Goal: Information Seeking & Learning: Learn about a topic

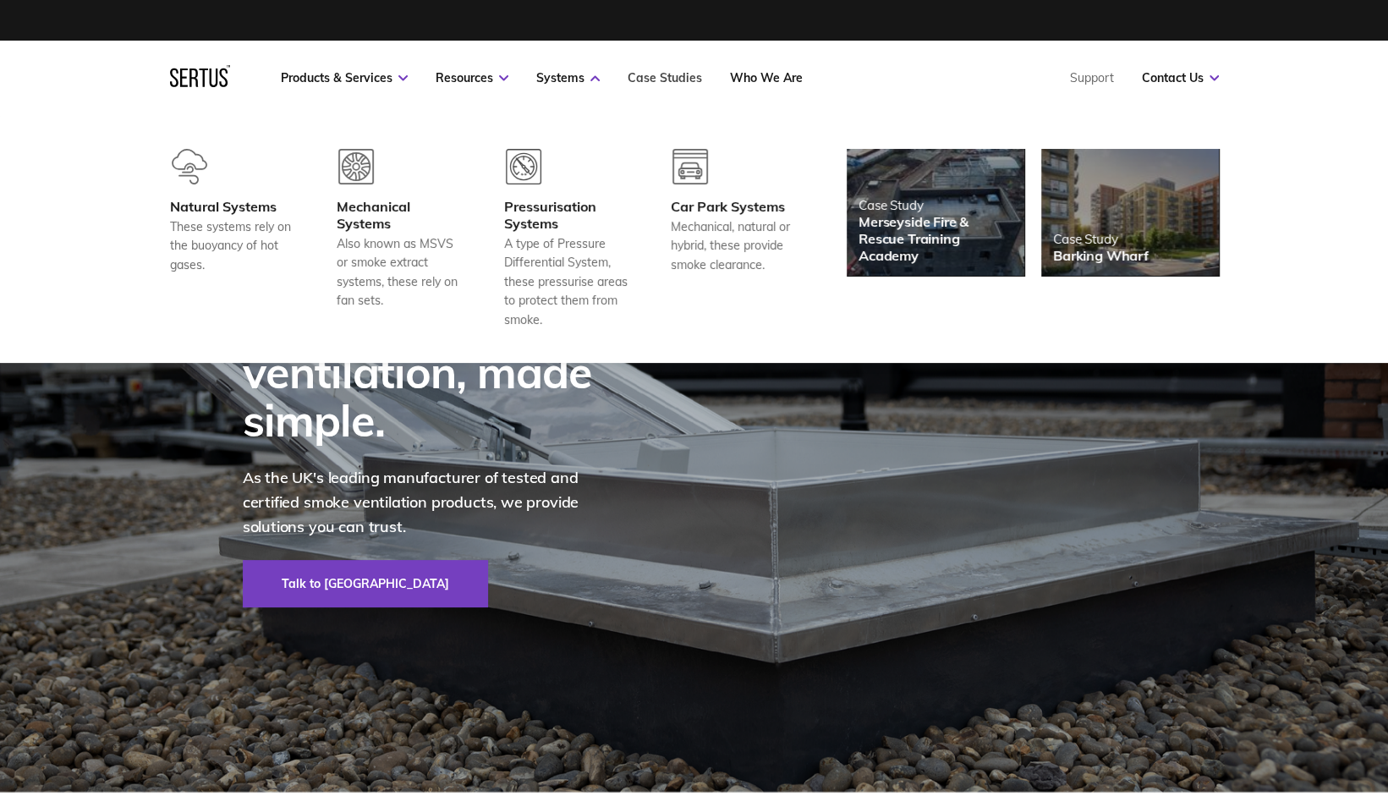
click at [666, 81] on link "Case Studies" at bounding box center [665, 77] width 74 height 15
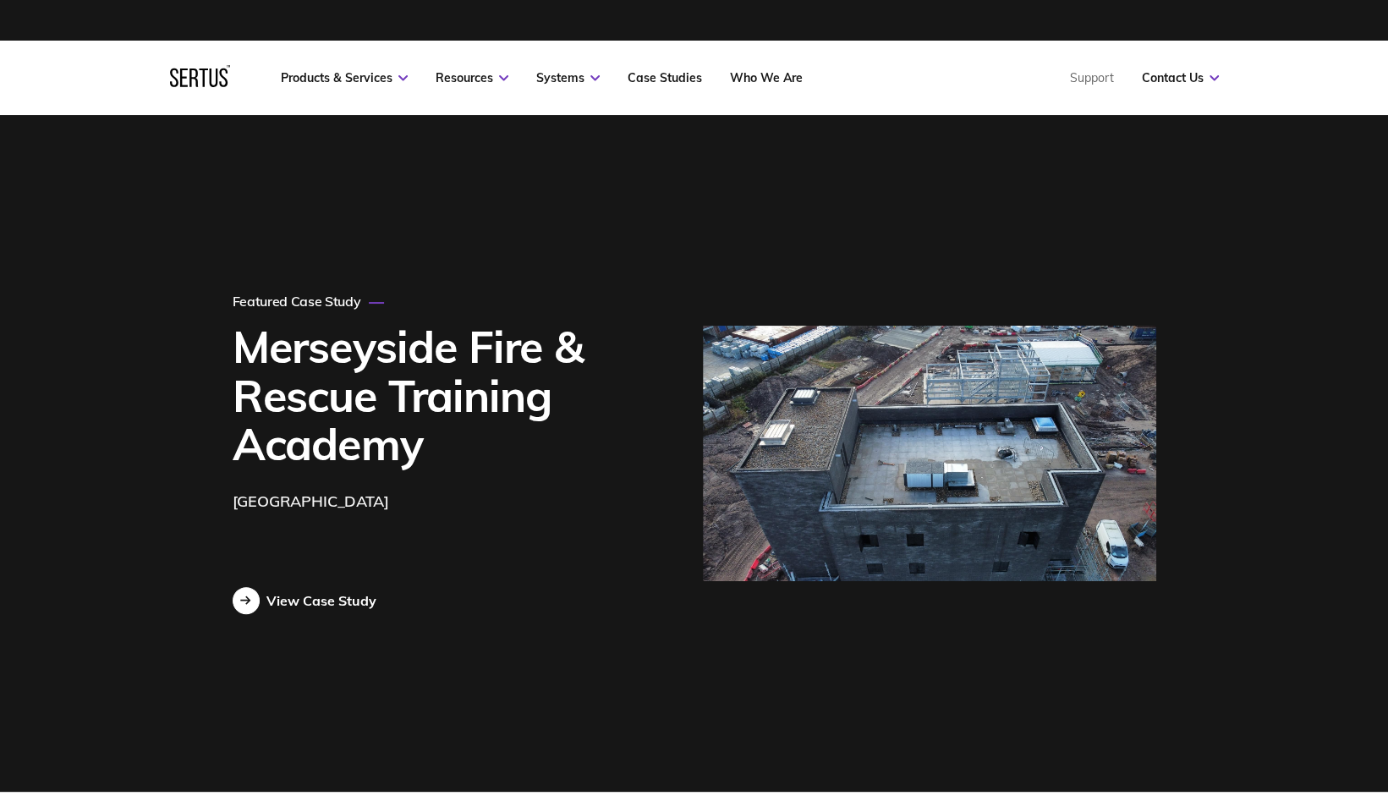
click at [308, 604] on div "View Case Study" at bounding box center [321, 600] width 110 height 17
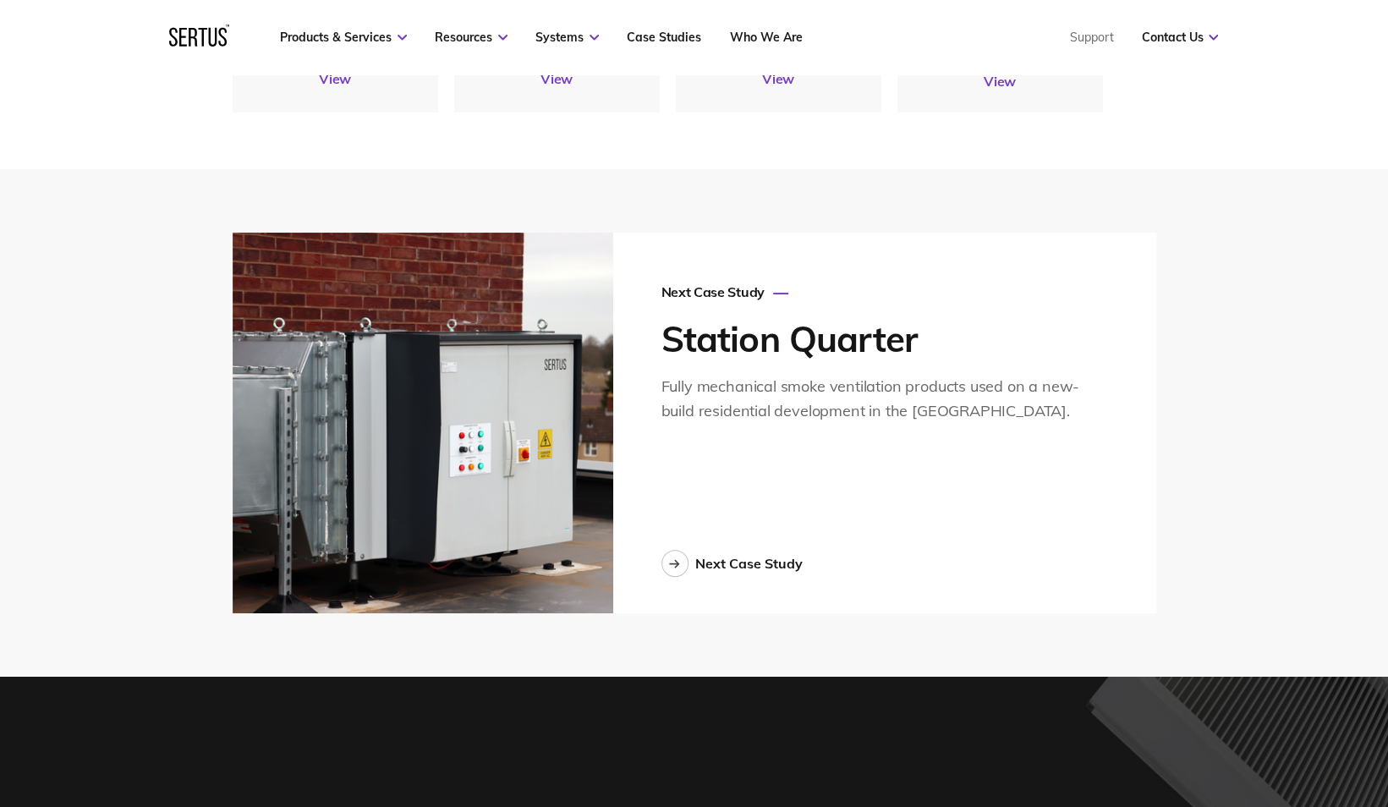
scroll to position [4398, 0]
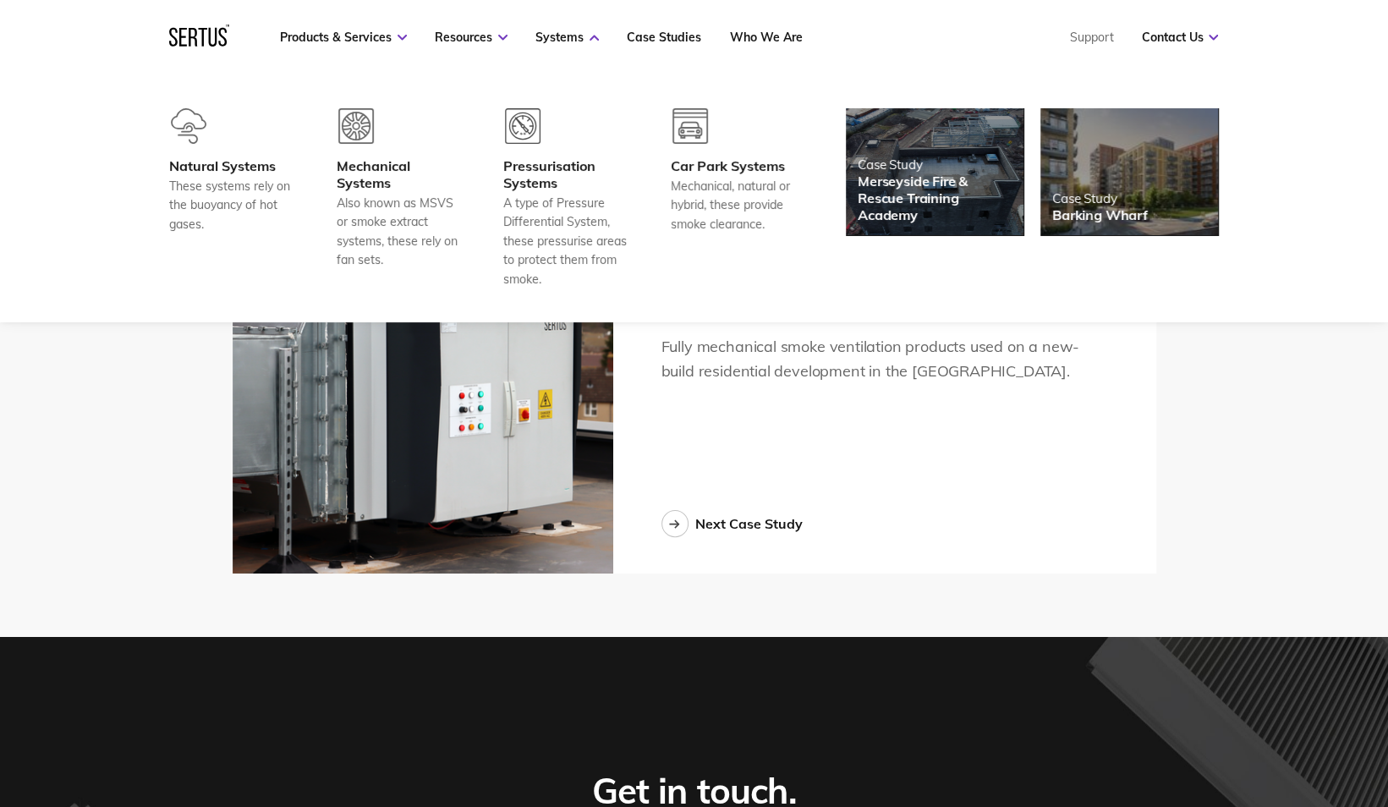
click at [567, 28] on nav "Products & Services Resources Systems Case Studies Who We Are Support Contact U…" at bounding box center [693, 37] width 1049 height 74
click at [572, 43] on link "Systems" at bounding box center [566, 37] width 63 height 15
click at [572, 36] on link "Systems" at bounding box center [566, 37] width 63 height 15
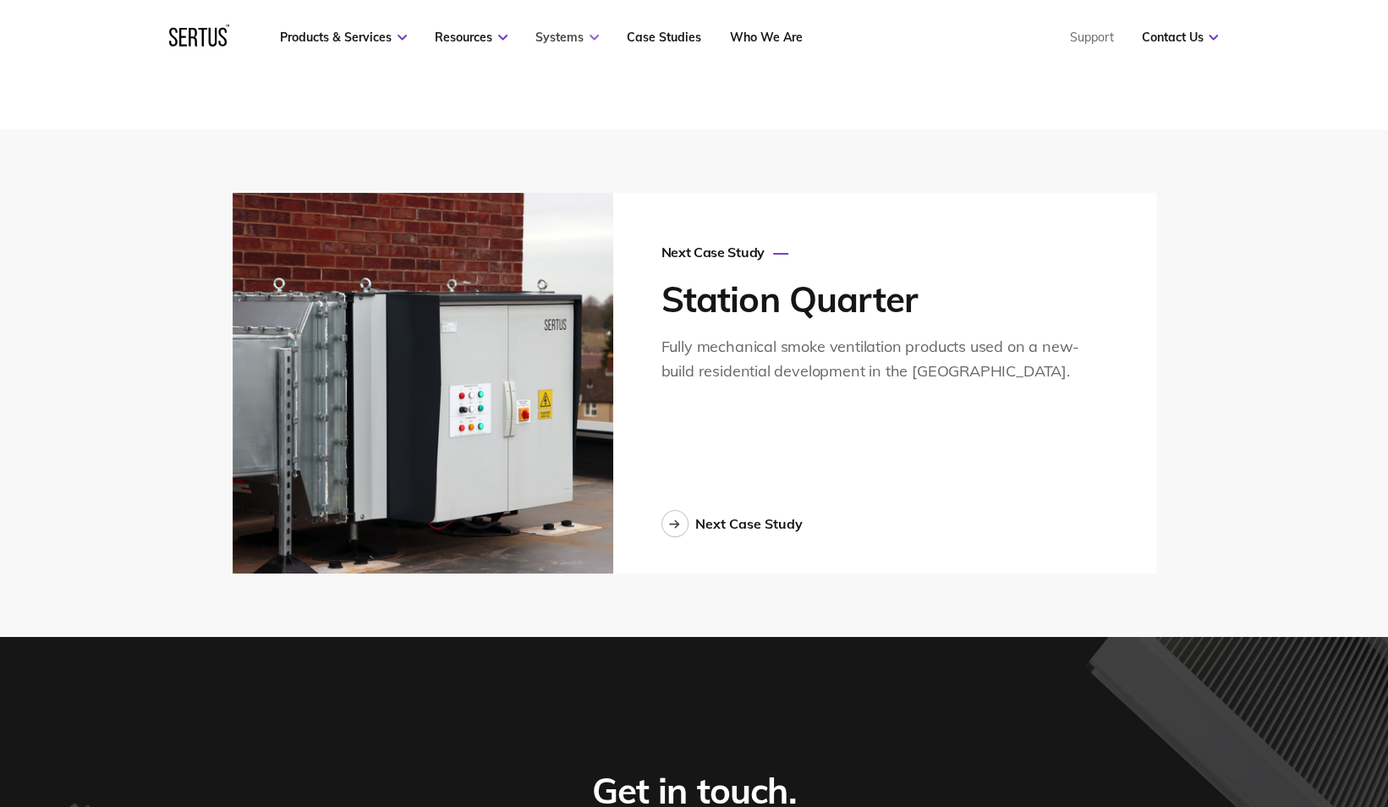
click at [572, 36] on link "Systems" at bounding box center [566, 37] width 63 height 15
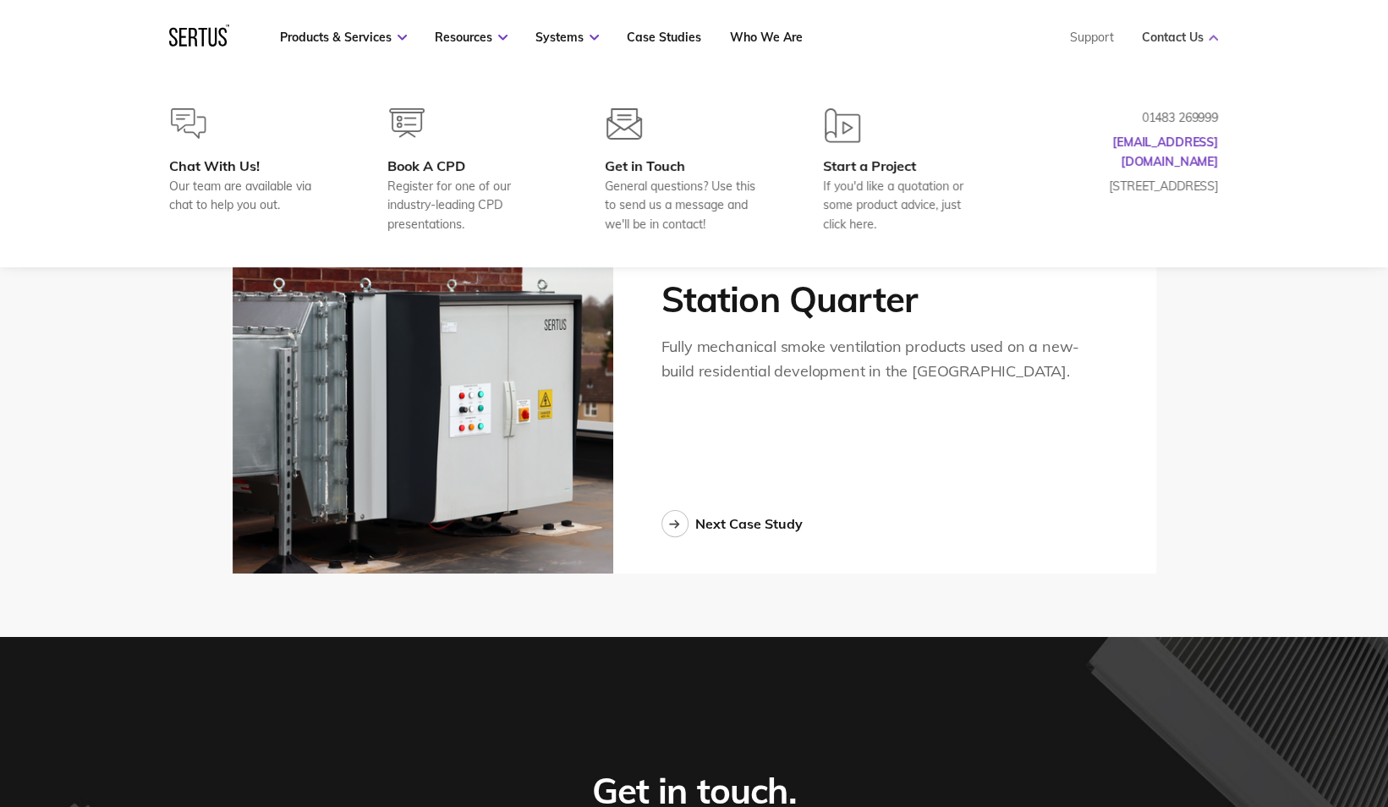
click at [1201, 39] on link "Contact Us" at bounding box center [1179, 37] width 77 height 15
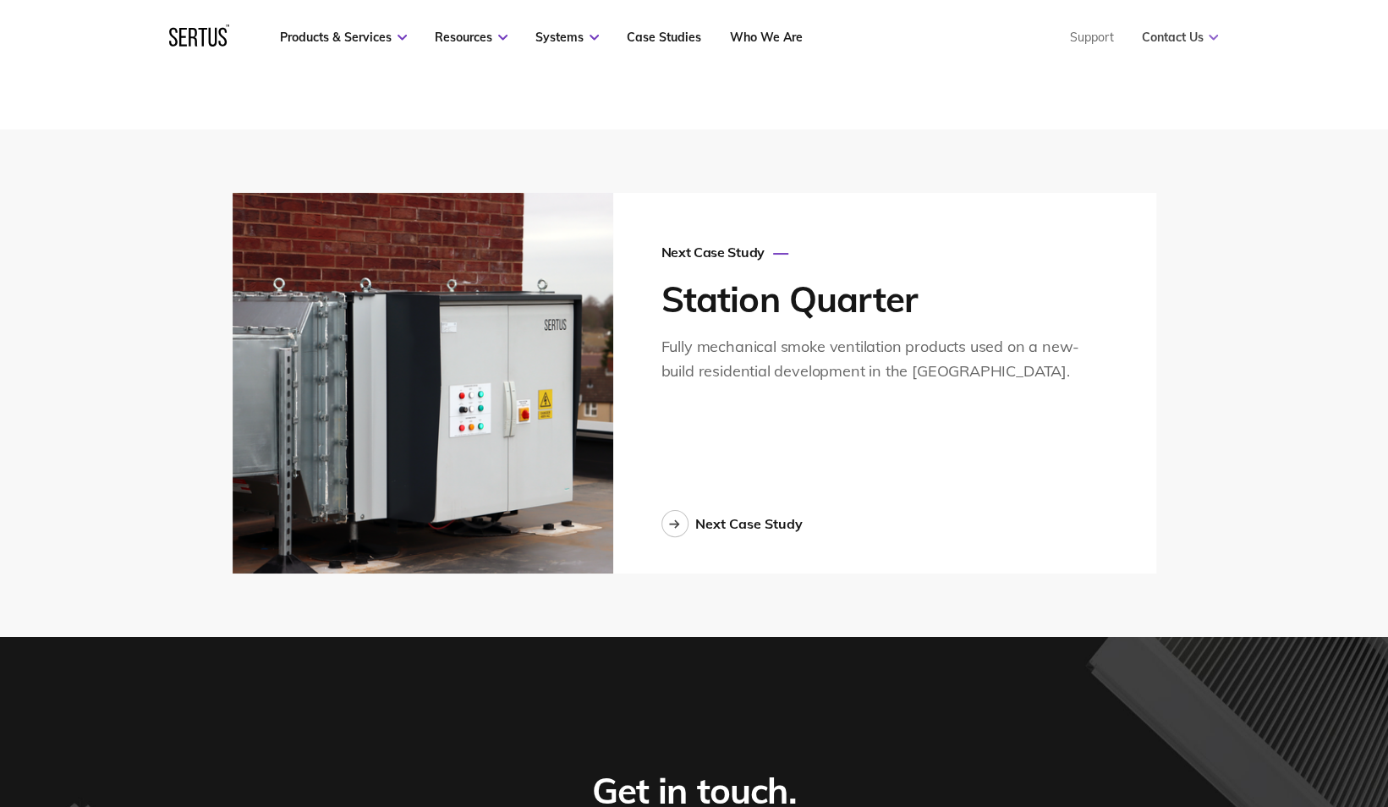
click at [1201, 39] on link "Contact Us" at bounding box center [1179, 37] width 77 height 15
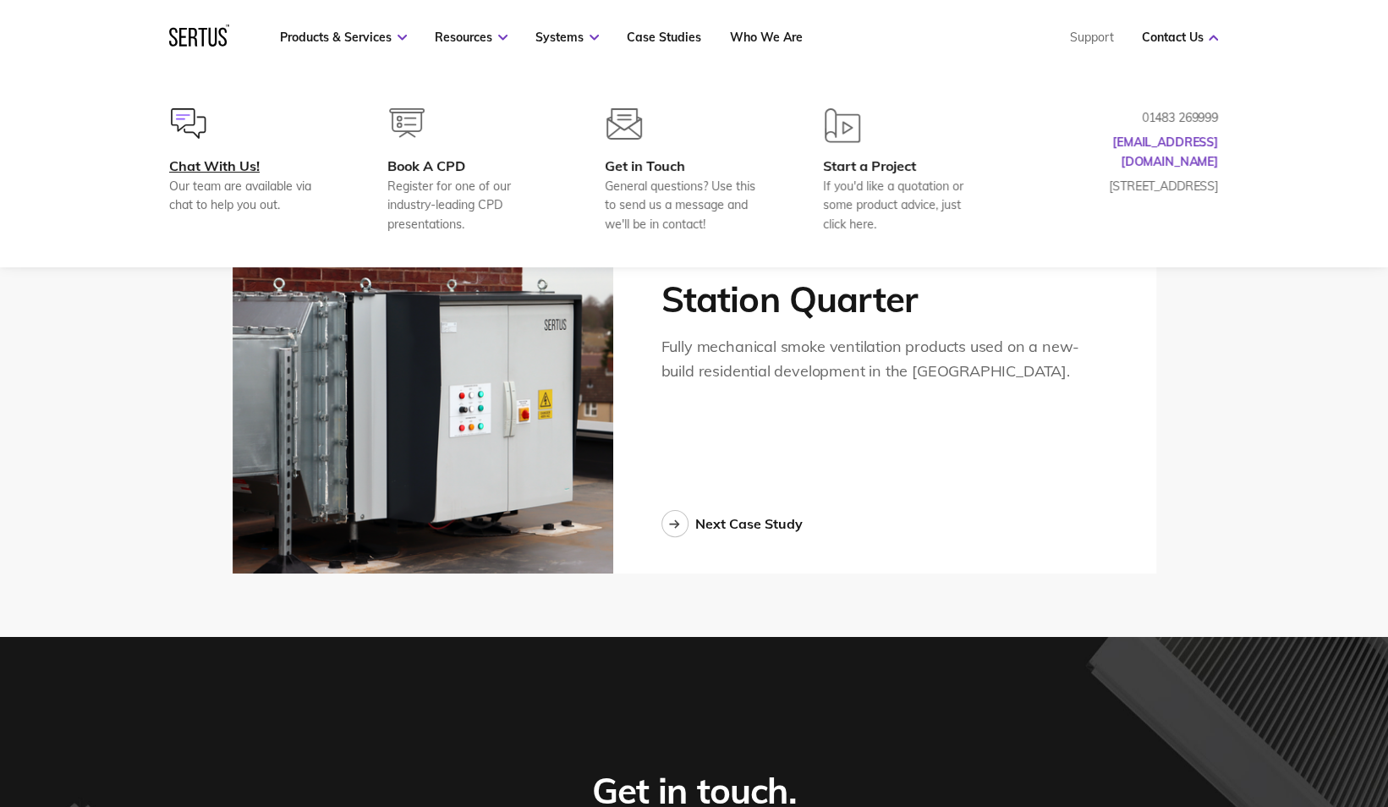
click at [237, 164] on div "Chat With Us!" at bounding box center [250, 165] width 163 height 17
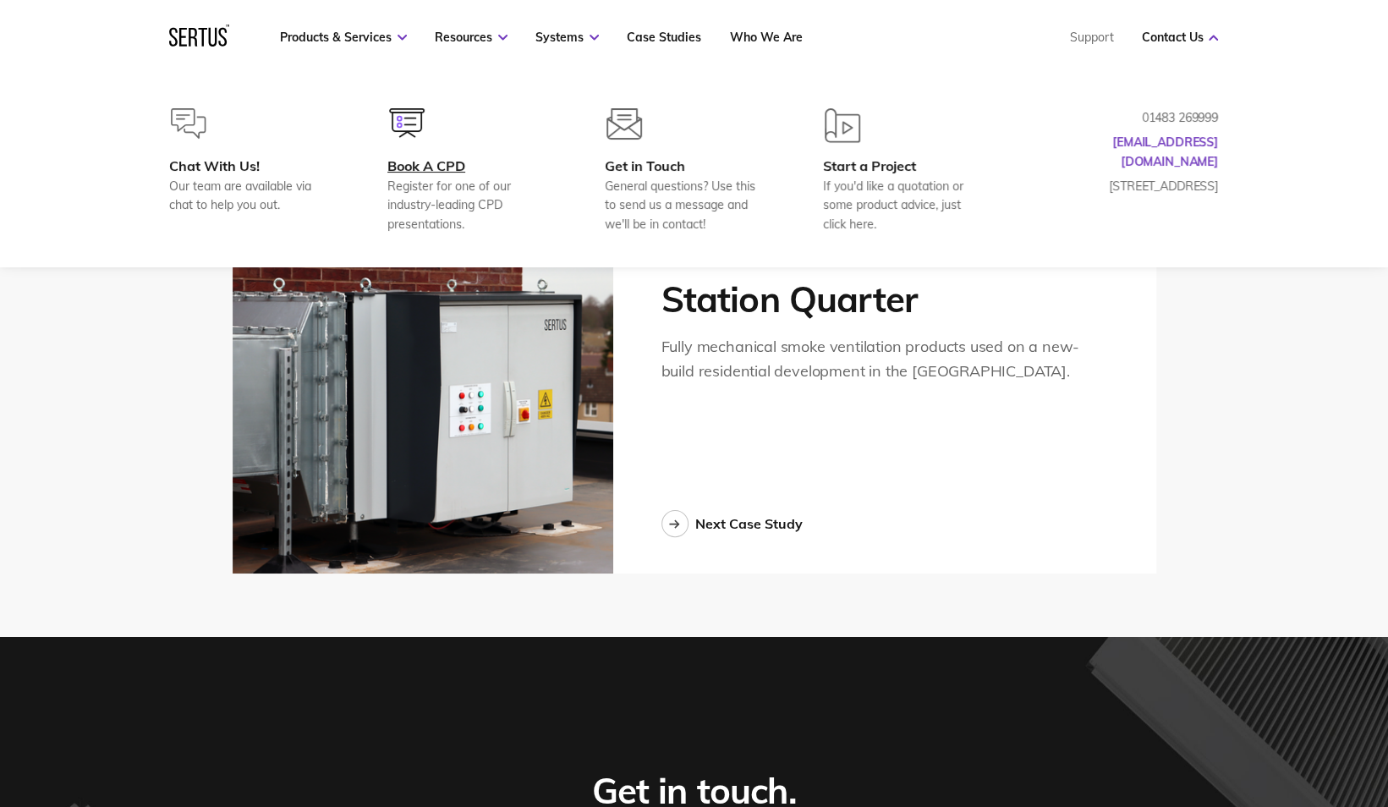
click at [434, 163] on div "Book A CPD" at bounding box center [468, 165] width 163 height 17
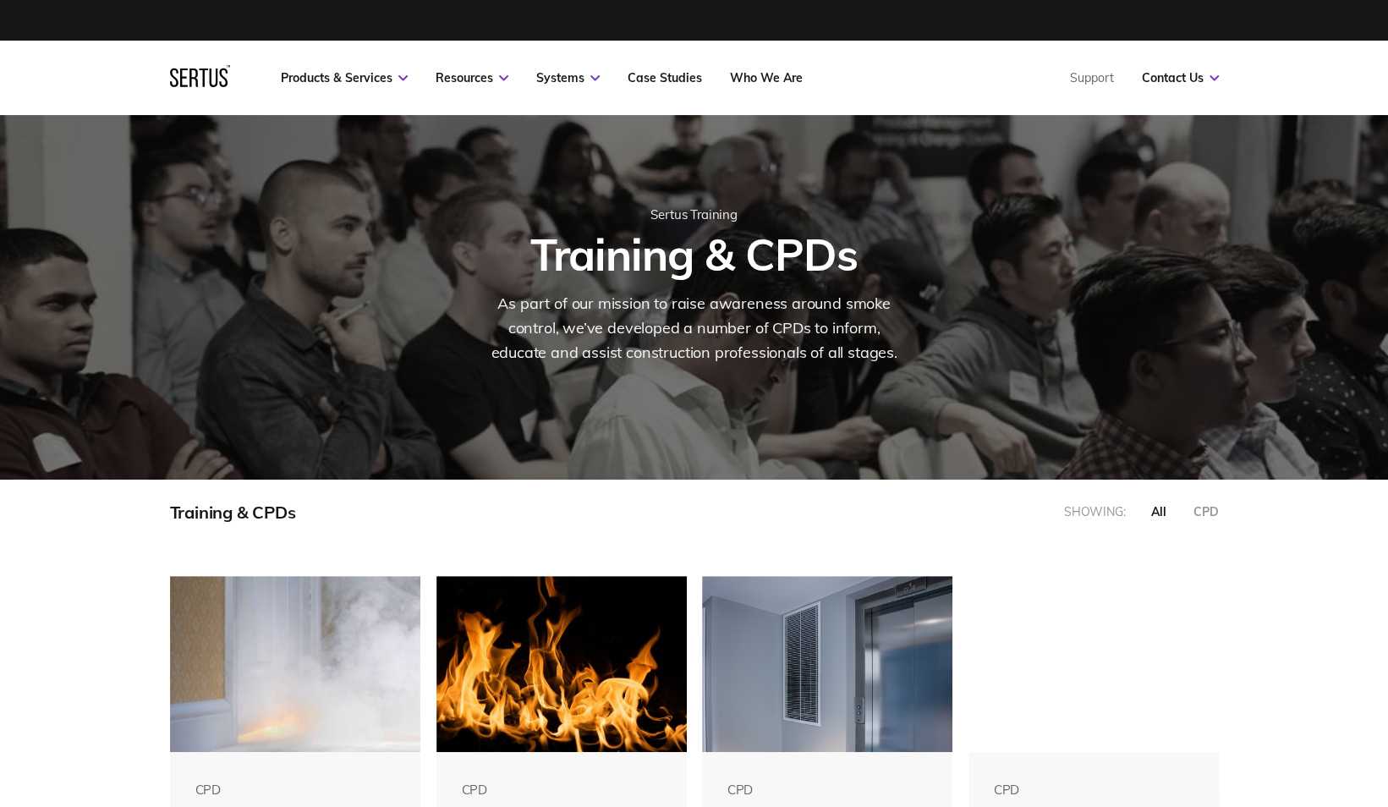
scroll to position [853, 1074]
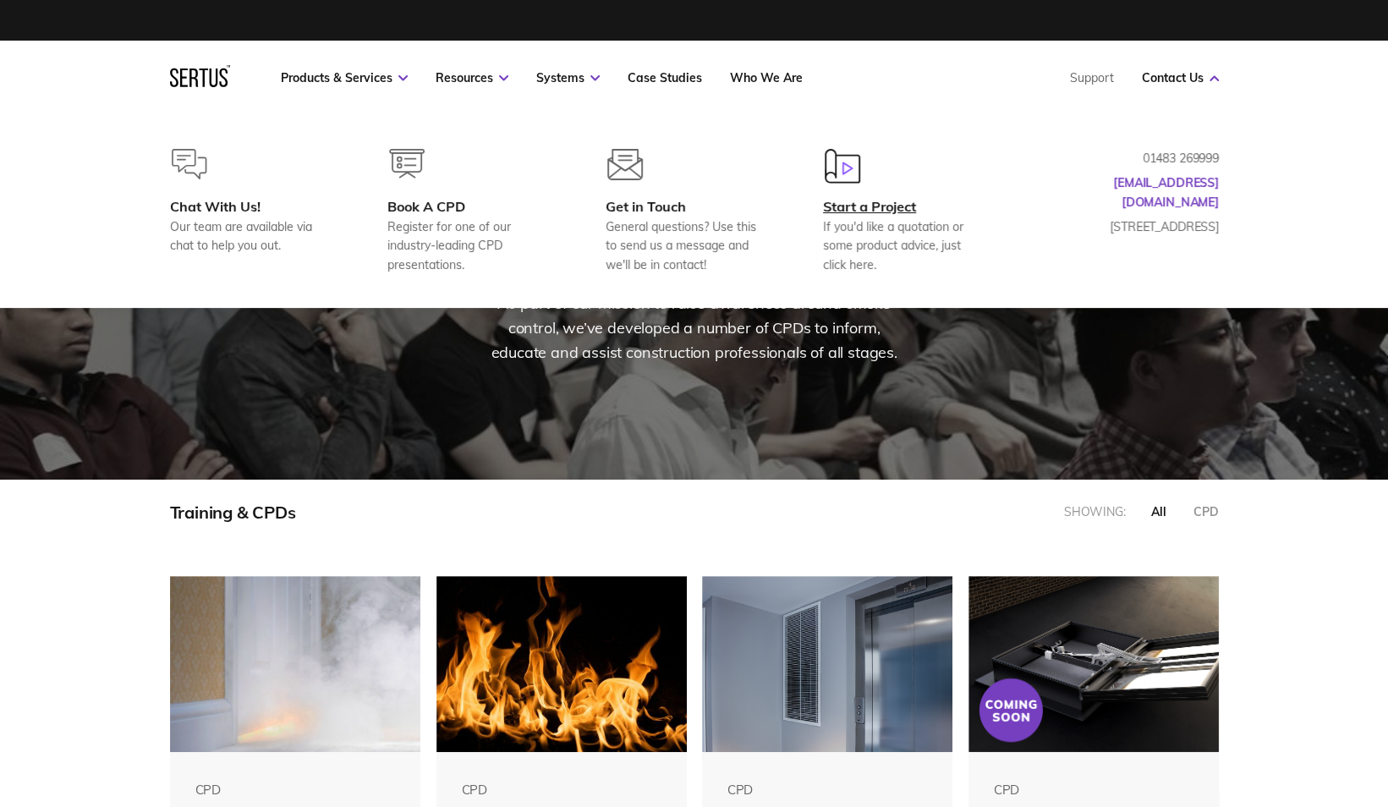
click at [888, 208] on div "Start a Project" at bounding box center [904, 206] width 163 height 17
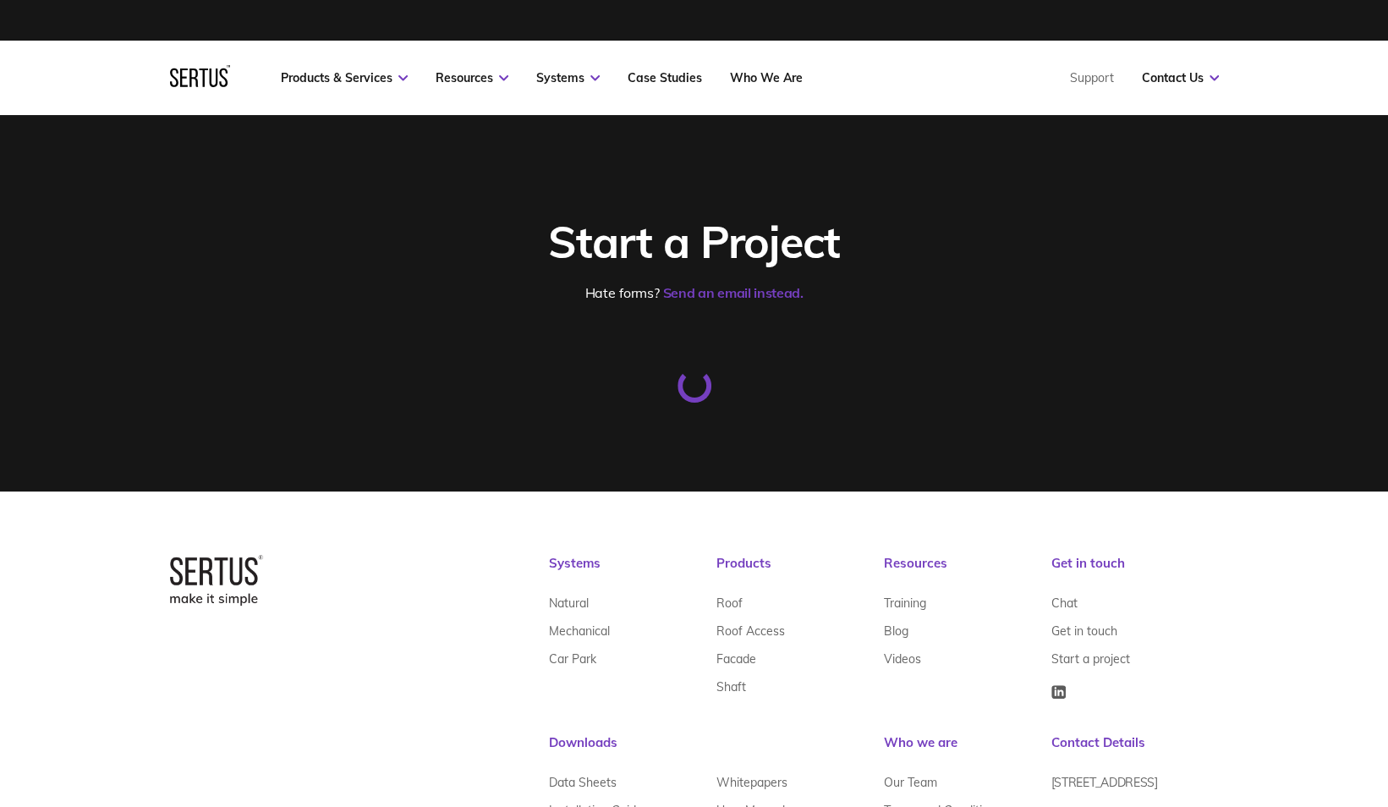
select select "0 – Strategic Definition"
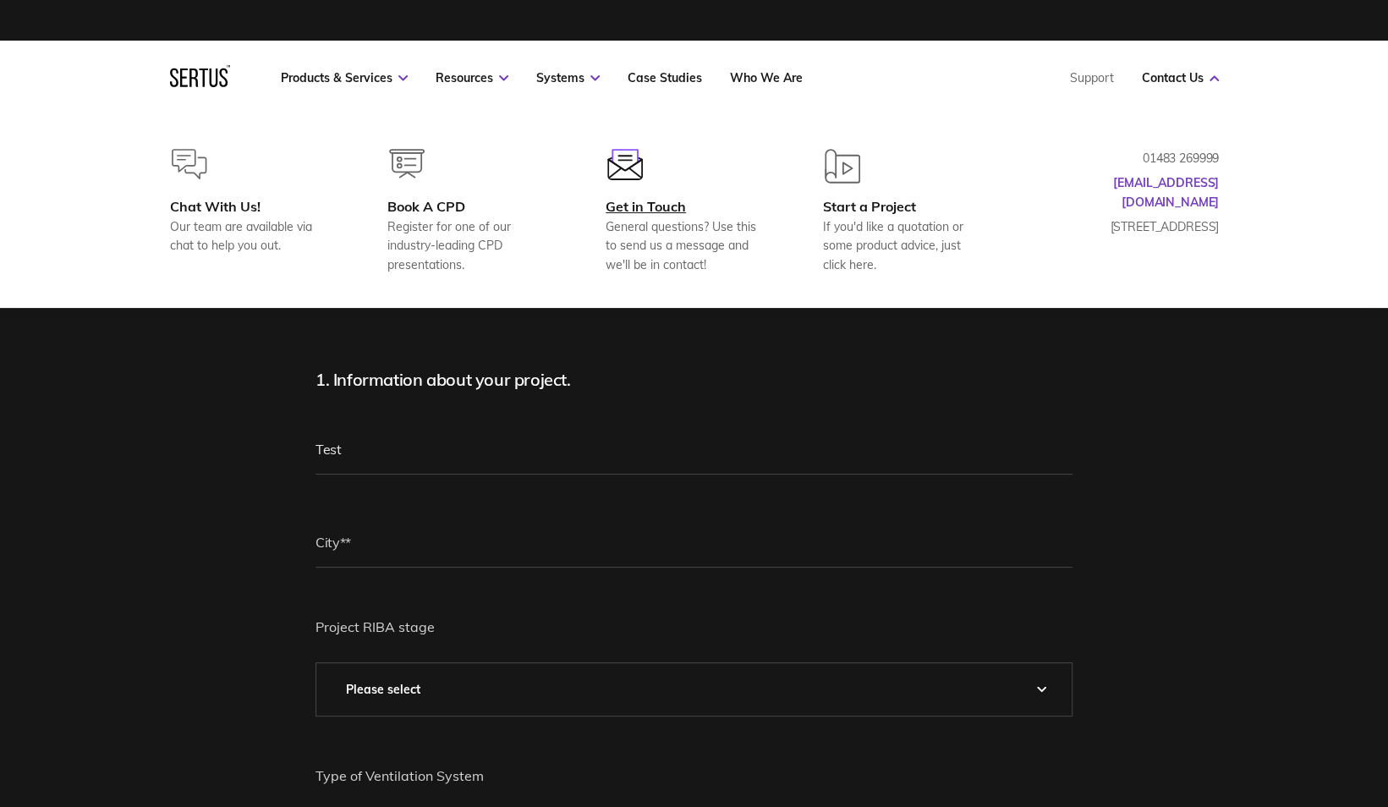
click at [651, 206] on div "Get in Touch" at bounding box center [687, 206] width 163 height 17
